Goal: Task Accomplishment & Management: Use online tool/utility

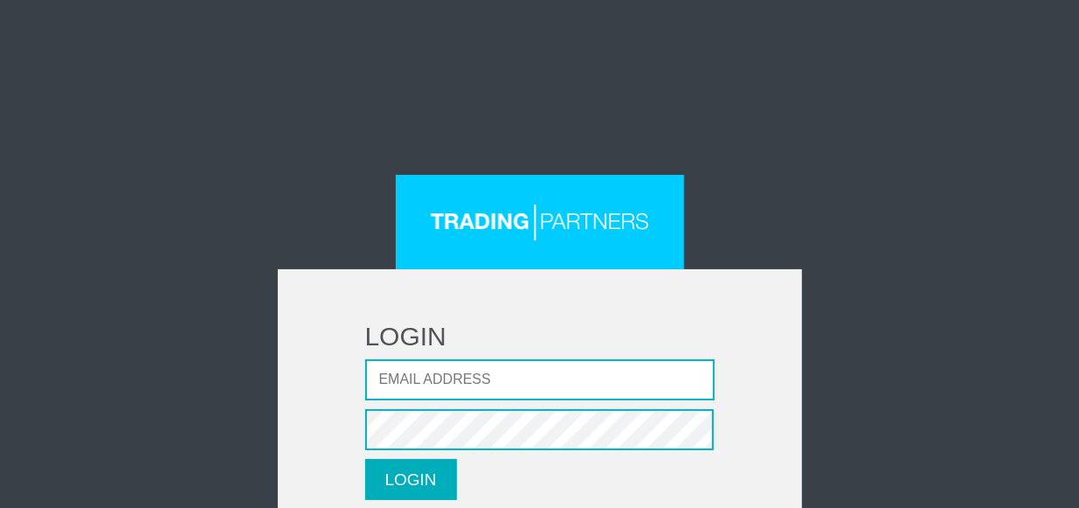
scroll to position [79, 0]
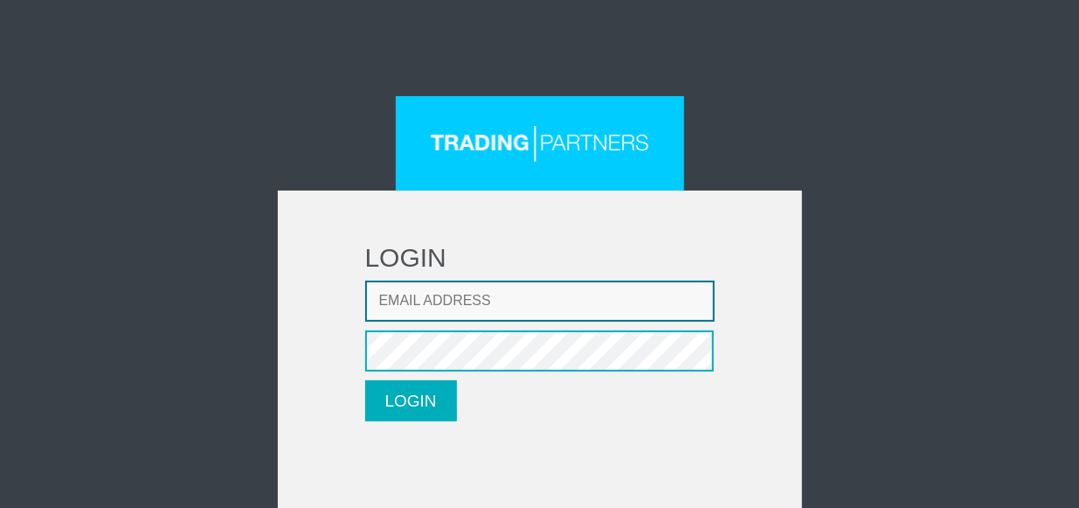
click at [423, 304] on input "Email address" at bounding box center [540, 301] width 350 height 41
type input "betterli@sina.cn"
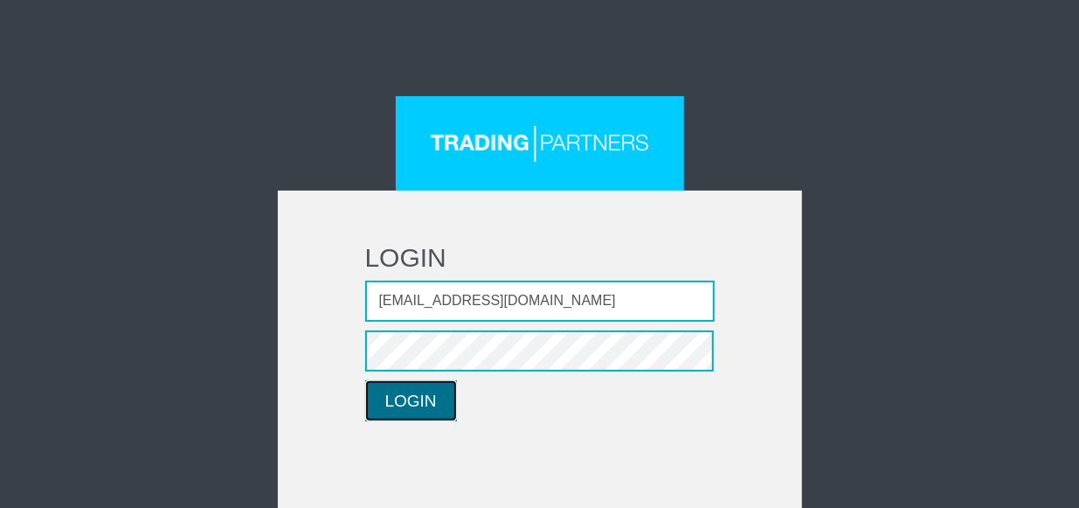
click at [413, 393] on button "LOGIN" at bounding box center [411, 400] width 92 height 41
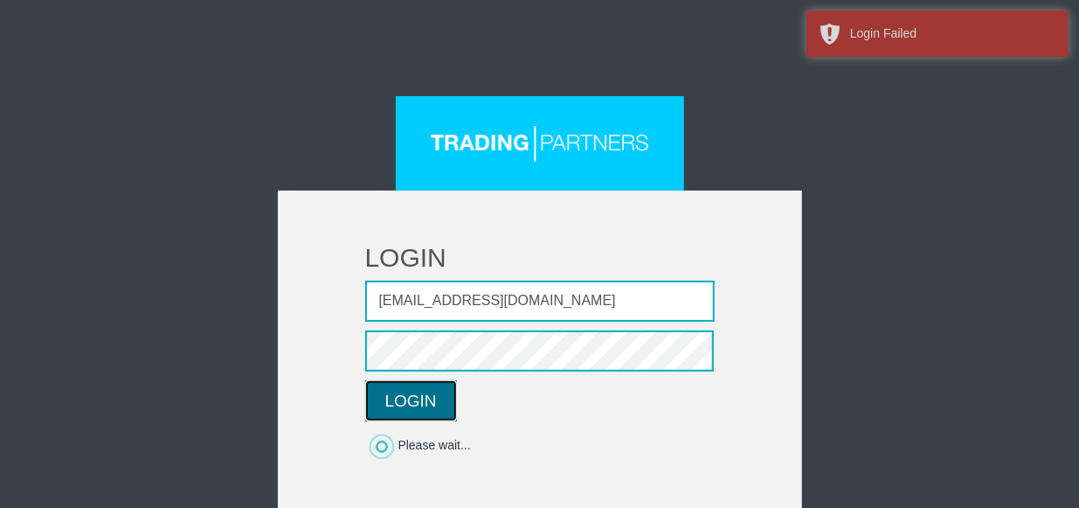
click at [413, 393] on button "LOGIN" at bounding box center [411, 400] width 92 height 41
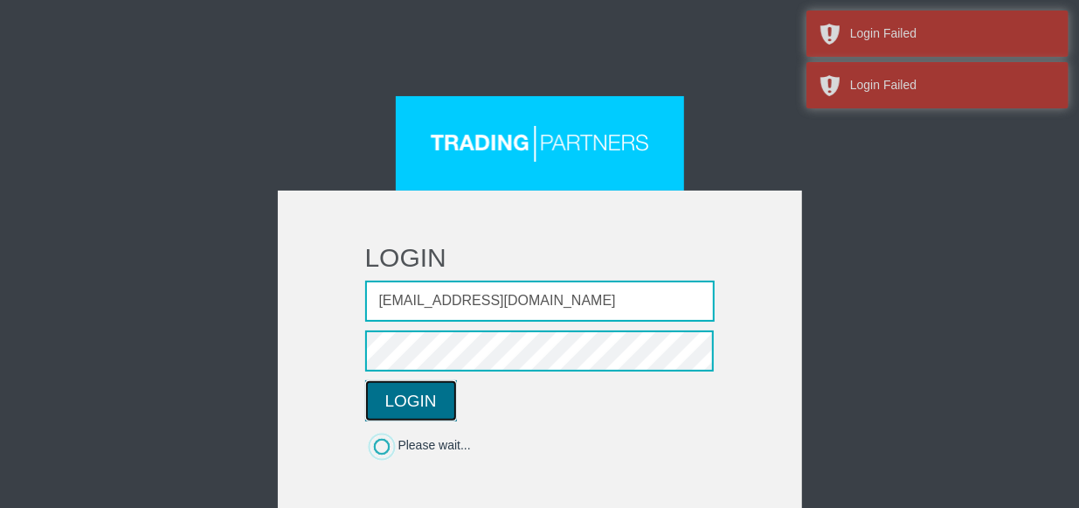
click at [413, 393] on button "LOGIN" at bounding box center [411, 400] width 92 height 41
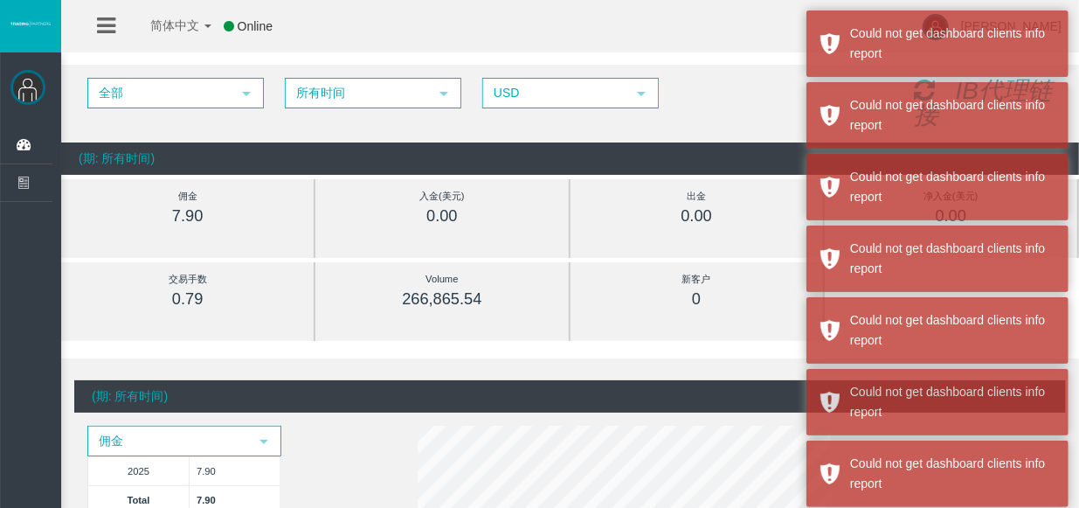
click at [267, 212] on div "7.90" at bounding box center [188, 216] width 174 height 20
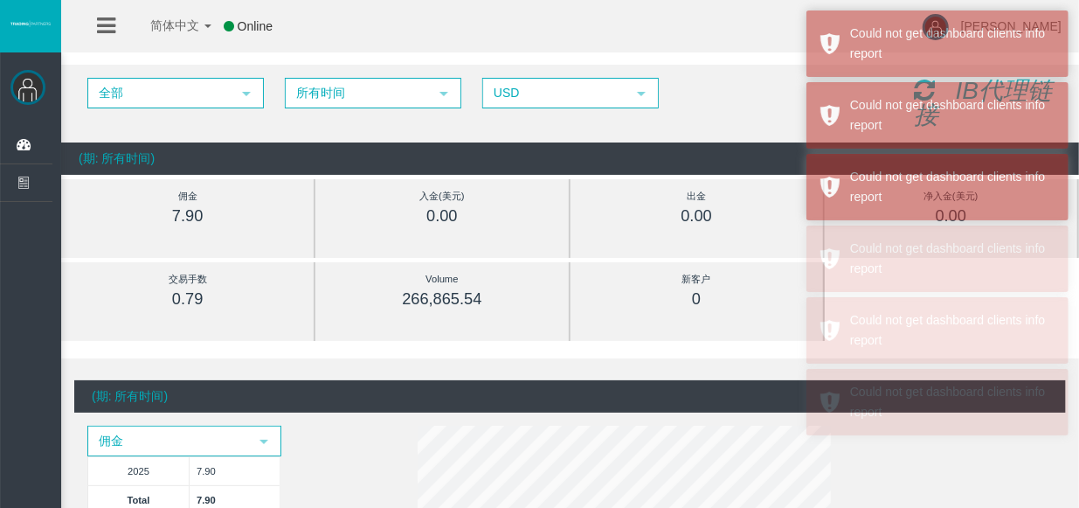
click at [25, 84] on img at bounding box center [27, 87] width 35 height 35
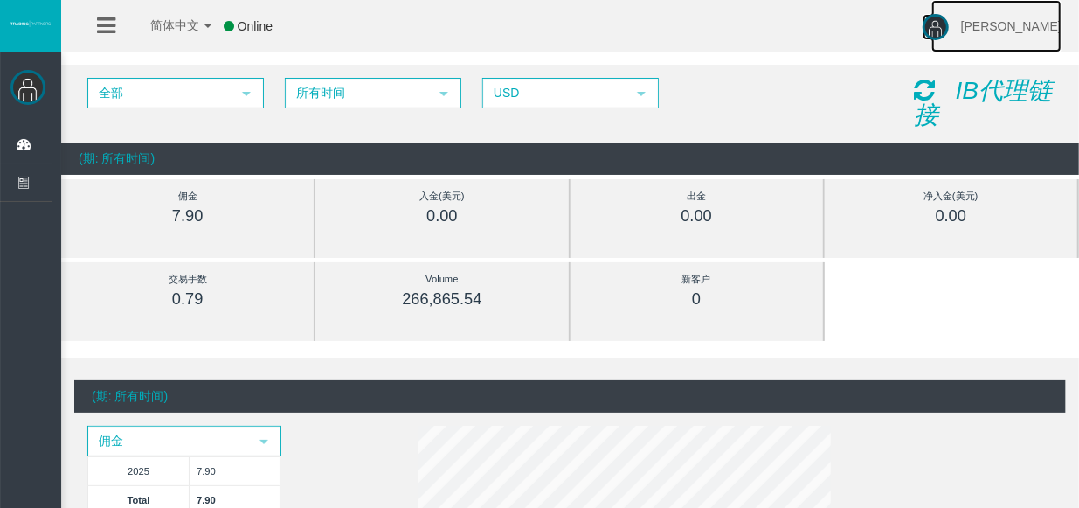
click at [949, 29] on img at bounding box center [936, 27] width 26 height 26
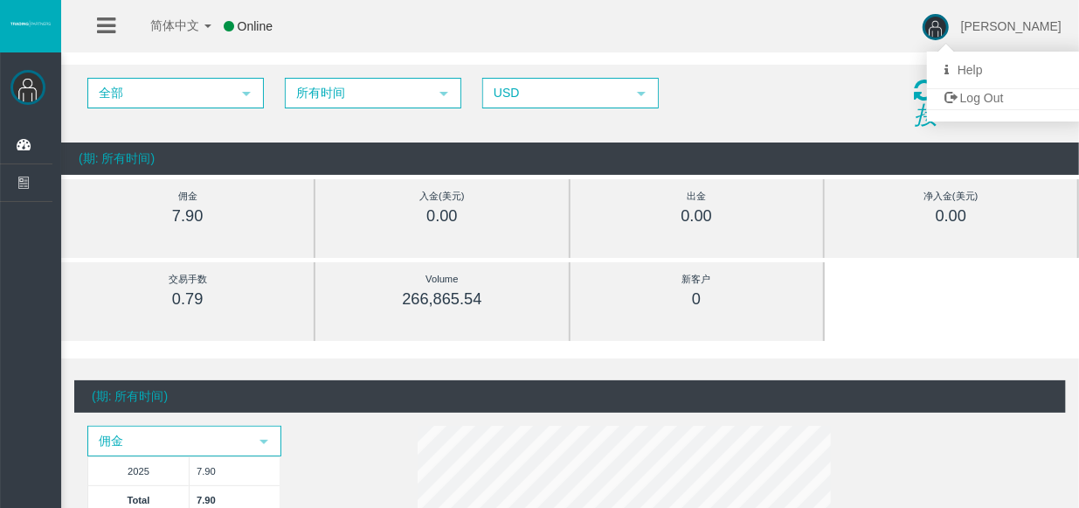
click at [947, 113] on div "IB代理链接" at bounding box center [983, 104] width 165 height 52
click at [999, 88] on icon "IB代理链接" at bounding box center [983, 103] width 138 height 52
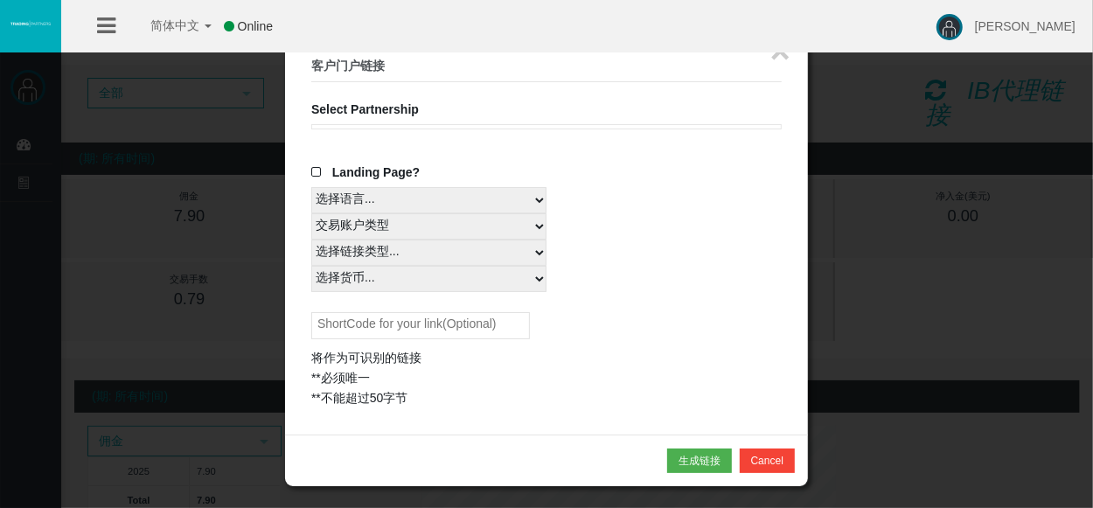
click at [438, 109] on fieldset "× 客户门户链接 Select Partnership IB8mkxb IBbm8a9 创建代理链接 Create partner link" at bounding box center [546, 229] width 470 height 357
click at [779, 59] on button "×" at bounding box center [780, 50] width 20 height 35
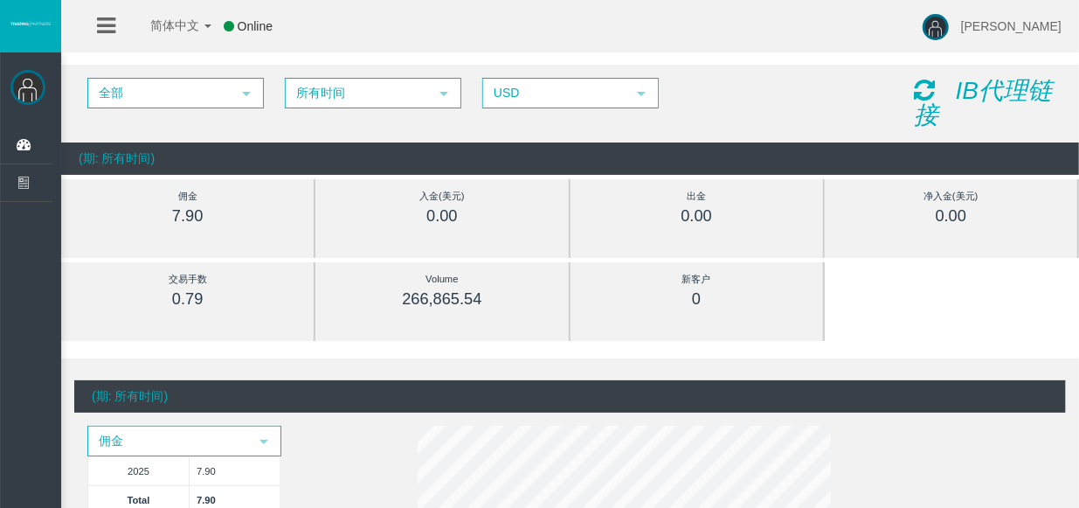
click at [1003, 81] on icon "IB代理链接" at bounding box center [983, 103] width 138 height 52
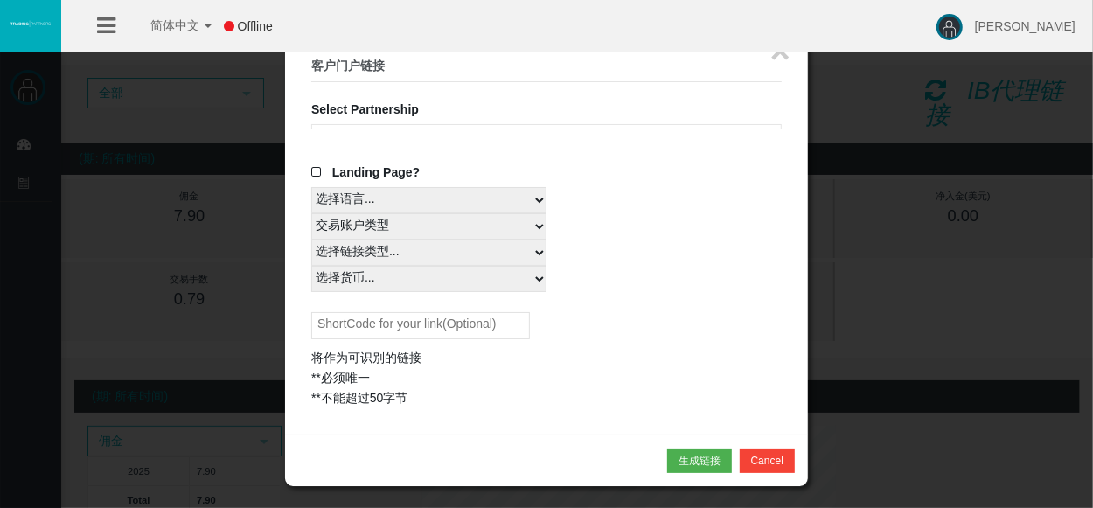
click at [459, 194] on select "选择语言..." at bounding box center [428, 200] width 235 height 26
click at [454, 219] on select "交易账户类型 所有平台" at bounding box center [428, 226] width 235 height 26
select select
click at [311, 213] on select "交易账户类型 所有平台" at bounding box center [428, 226] width 235 height 26
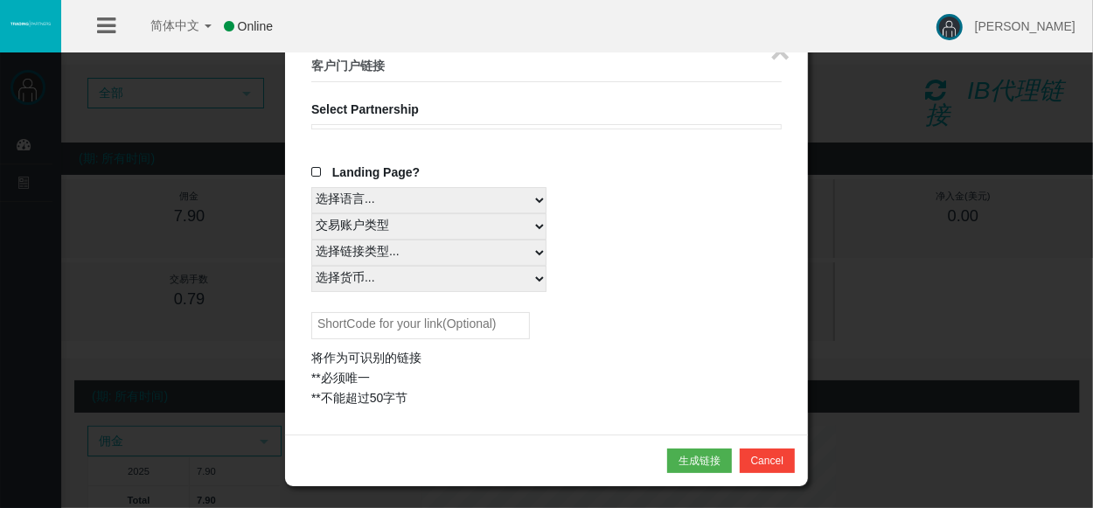
click at [418, 249] on select "选择链接类型..." at bounding box center [428, 252] width 235 height 26
click at [427, 249] on select "选择链接类型..." at bounding box center [428, 252] width 235 height 26
click at [427, 277] on select "选择货币... 所有货币" at bounding box center [428, 279] width 235 height 26
select select "所有货币"
click at [311, 266] on select "选择货币... 所有货币" at bounding box center [428, 279] width 235 height 26
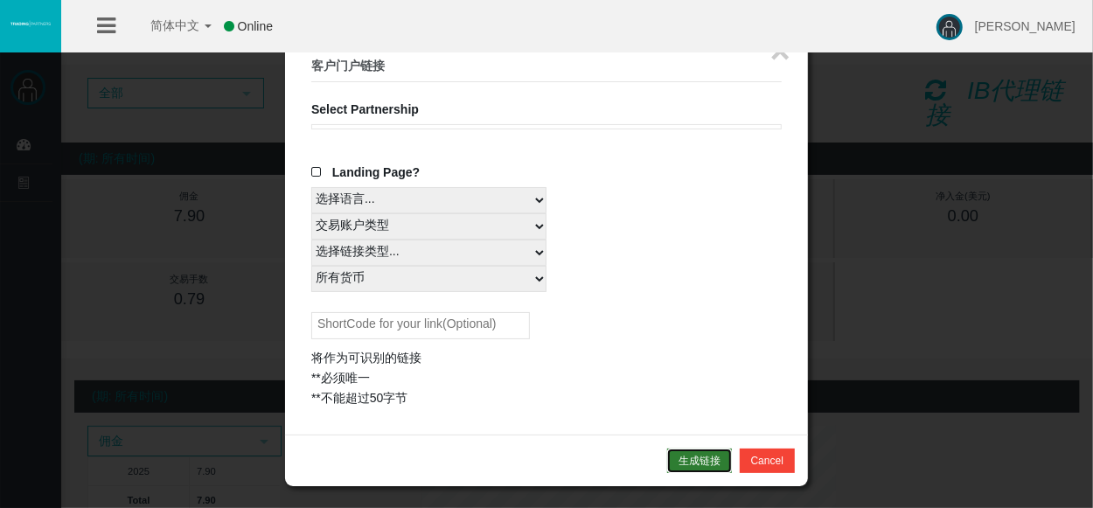
click at [701, 455] on button "生成链接" at bounding box center [699, 460] width 65 height 24
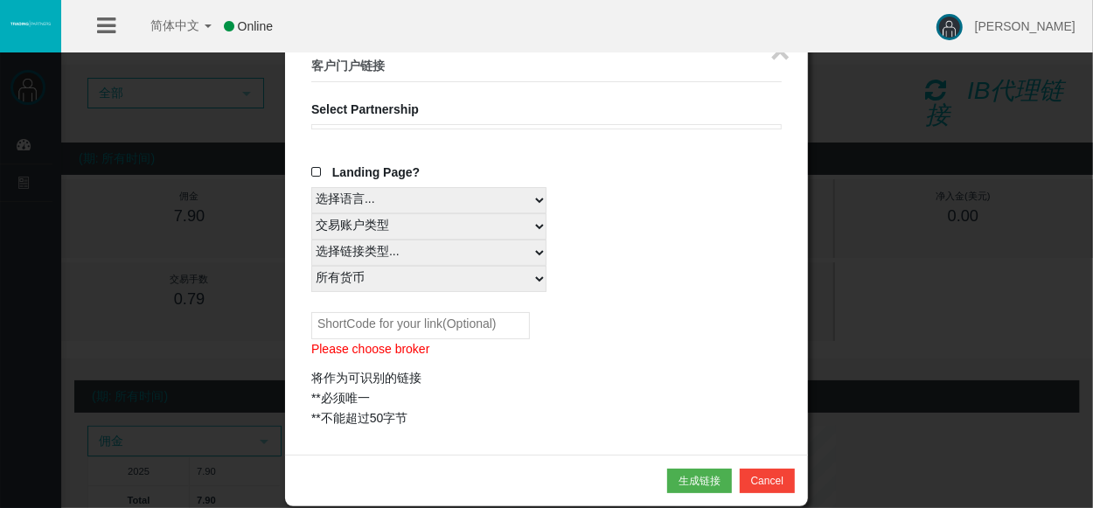
click at [408, 324] on input "text" at bounding box center [420, 325] width 219 height 27
type input "e"
type input "betterli"
click at [698, 469] on button "生成链接" at bounding box center [699, 481] width 65 height 24
click at [413, 124] on div at bounding box center [546, 126] width 470 height 5
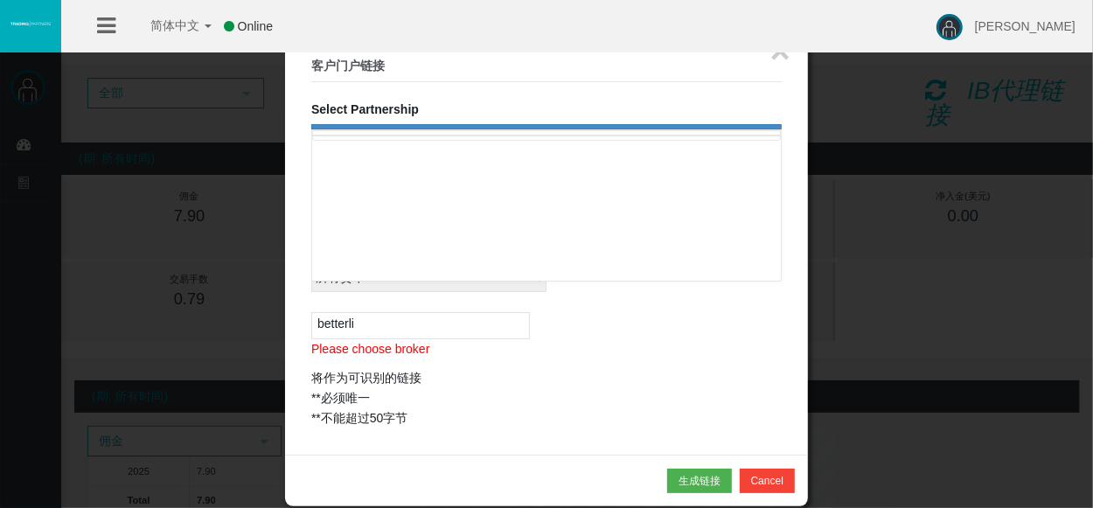
click at [413, 124] on div at bounding box center [546, 126] width 470 height 5
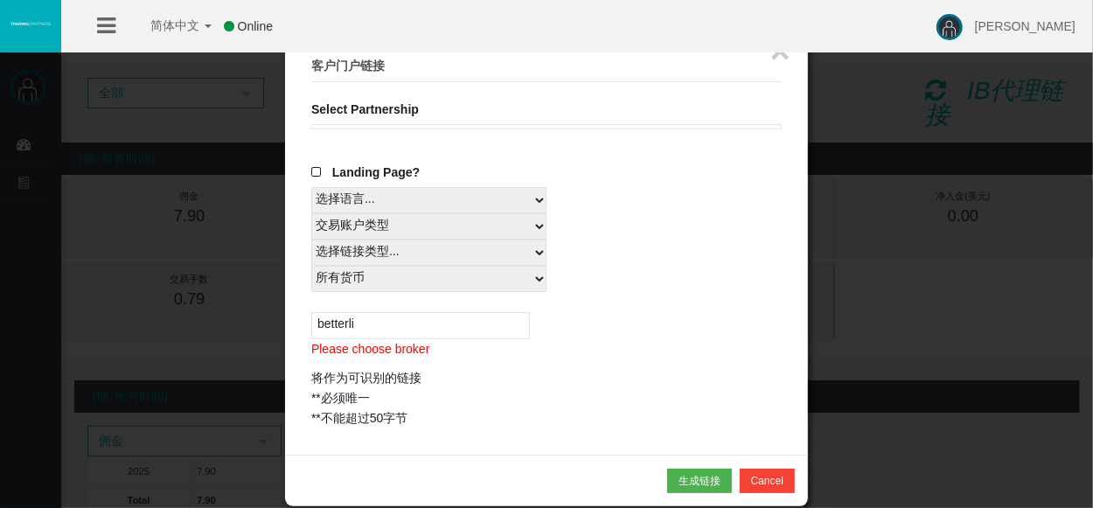
click at [413, 124] on div at bounding box center [546, 126] width 470 height 5
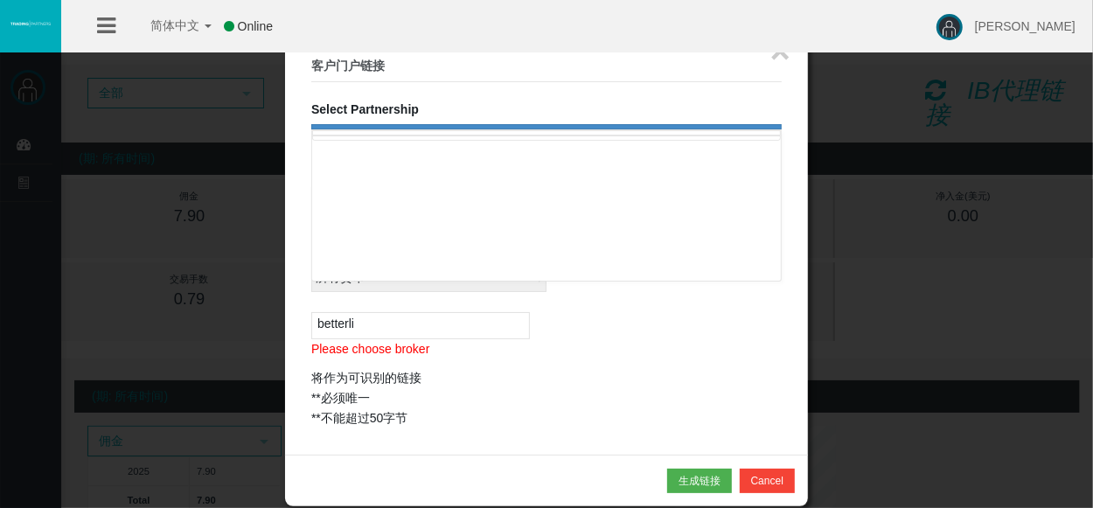
click at [443, 163] on div at bounding box center [546, 205] width 470 height 152
click at [448, 184] on div at bounding box center [546, 205] width 470 height 152
click at [423, 127] on div at bounding box center [546, 126] width 470 height 5
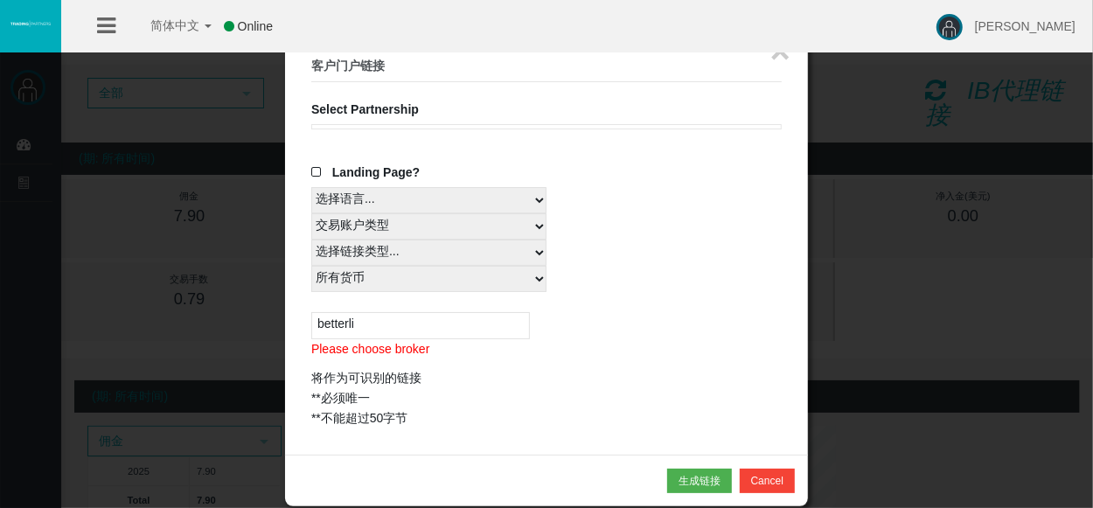
click at [423, 127] on div at bounding box center [546, 126] width 470 height 5
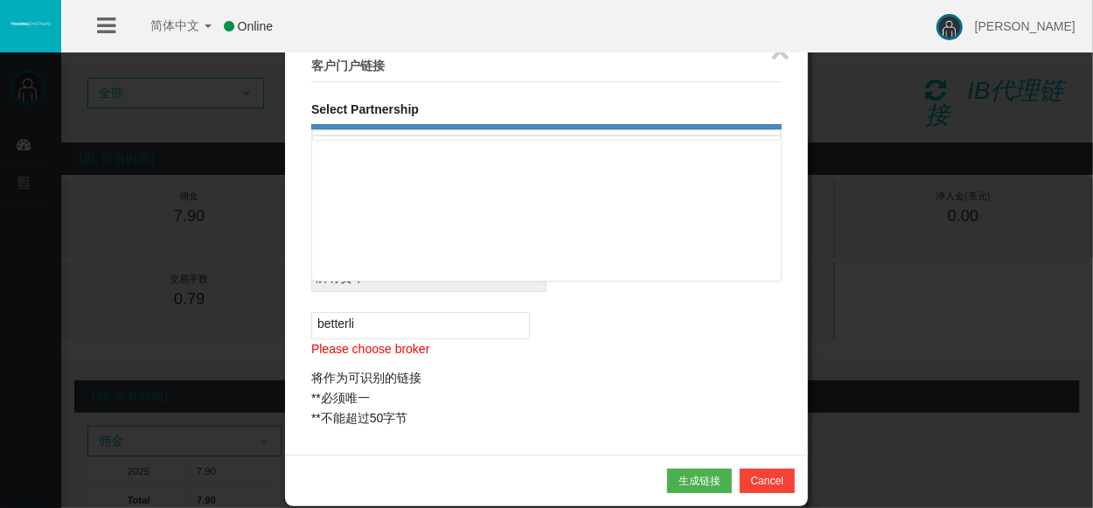
click at [455, 152] on div at bounding box center [546, 205] width 470 height 152
drag, startPoint x: 454, startPoint y: 191, endPoint x: 448, endPoint y: 240, distance: 49.2
click at [448, 240] on div at bounding box center [546, 205] width 470 height 152
drag, startPoint x: 448, startPoint y: 240, endPoint x: 624, endPoint y: 338, distance: 201.1
click at [624, 338] on fieldset "× 客户门户链接 Select Partnership IB8mkxb IBbm8a9 创建代理链接 Create partner link" at bounding box center [546, 240] width 470 height 378
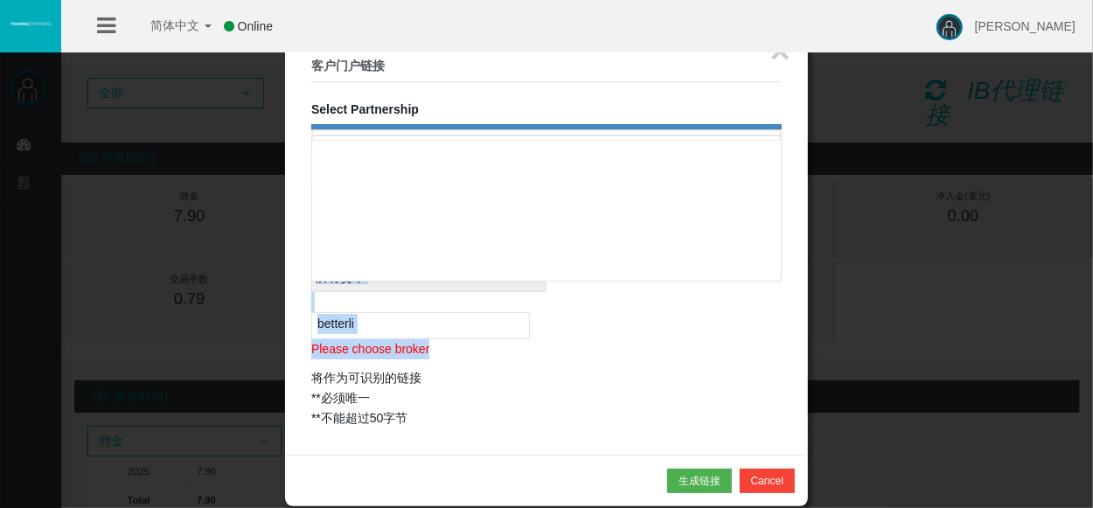
click at [624, 339] on p "Please choose broker" at bounding box center [546, 349] width 470 height 20
click at [571, 121] on fieldset "× 客户门户链接 Select Partnership IB8mkxb IBbm8a9 创建代理链接 Create partner link" at bounding box center [546, 240] width 470 height 378
click at [535, 121] on fieldset "× 客户门户链接 Select Partnership IB8mkxb IBbm8a9 创建代理链接 Create partner link" at bounding box center [546, 240] width 470 height 378
click at [784, 52] on div "简体中文 简体中文 English Global 日本語 한국어 Online [PERSON_NAME] Help Log Out" at bounding box center [546, 26] width 1093 height 52
click at [783, 52] on div "简体中文 简体中文 English Global 日本語 한국어 Online [PERSON_NAME] Help Log Out" at bounding box center [546, 26] width 1093 height 52
